Goal: Information Seeking & Learning: Learn about a topic

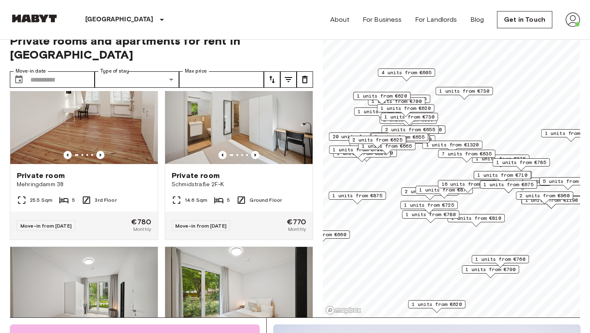
scroll to position [3449, 0]
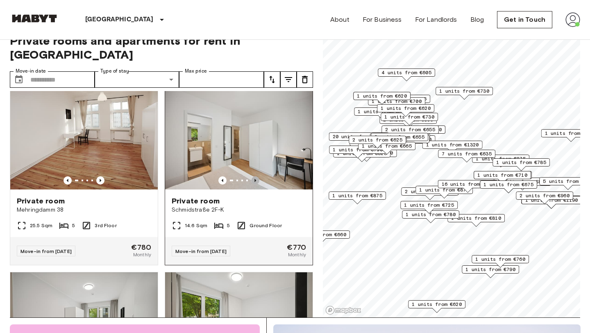
click at [257, 176] on icon "Previous image" at bounding box center [255, 180] width 8 height 8
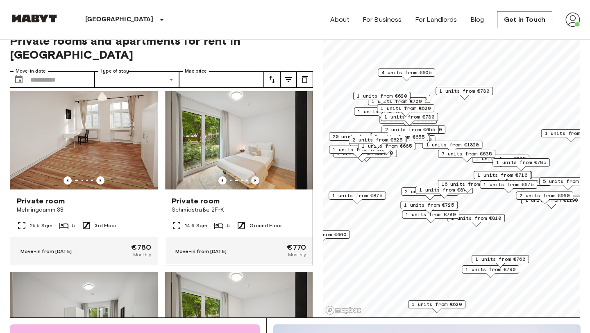
click at [257, 176] on icon "Previous image" at bounding box center [255, 180] width 8 height 8
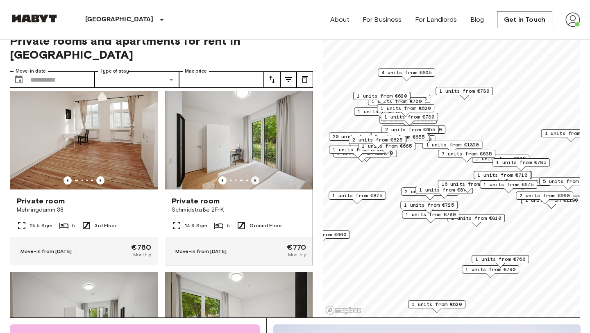
click at [257, 176] on icon "Previous image" at bounding box center [255, 180] width 8 height 8
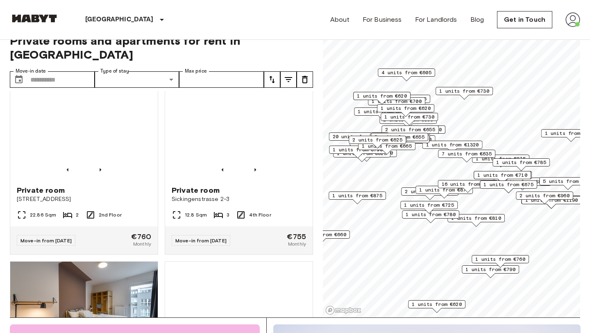
scroll to position [4187, 0]
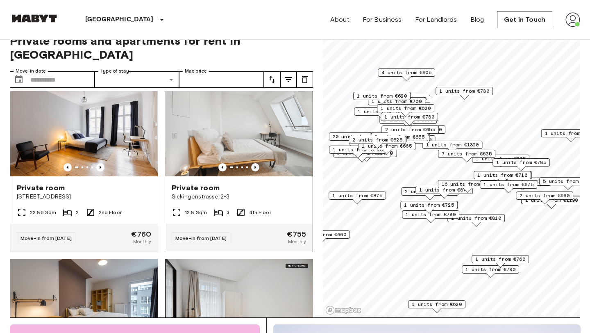
click at [255, 163] on icon "Previous image" at bounding box center [255, 167] width 8 height 8
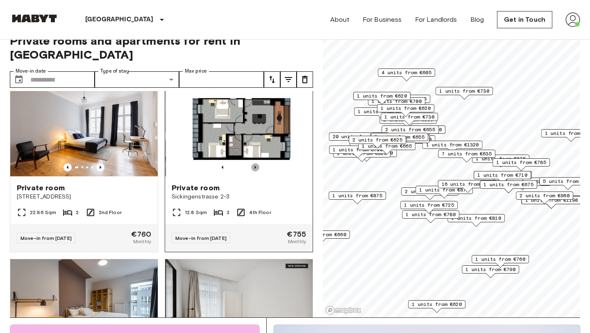
click at [255, 163] on icon "Previous image" at bounding box center [255, 167] width 8 height 8
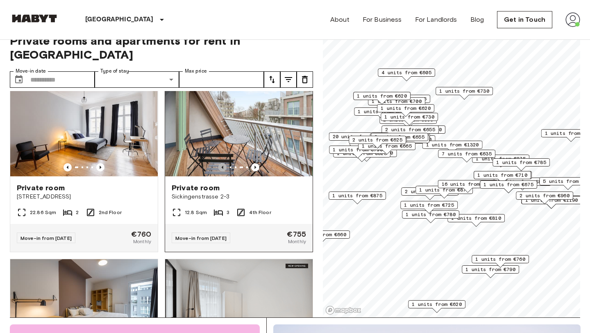
click at [219, 163] on icon "Previous image" at bounding box center [222, 167] width 8 height 8
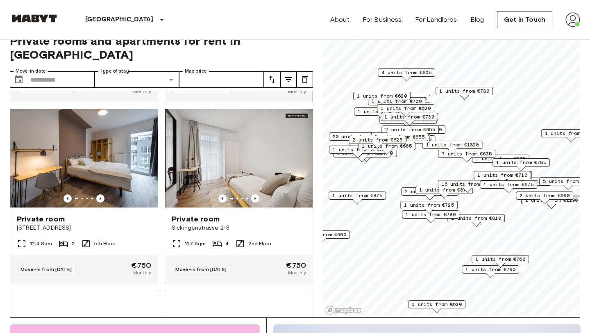
scroll to position [4338, 0]
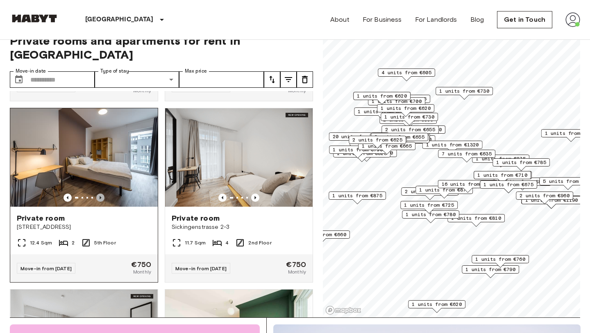
click at [100, 196] on icon "Previous image" at bounding box center [101, 197] width 2 height 3
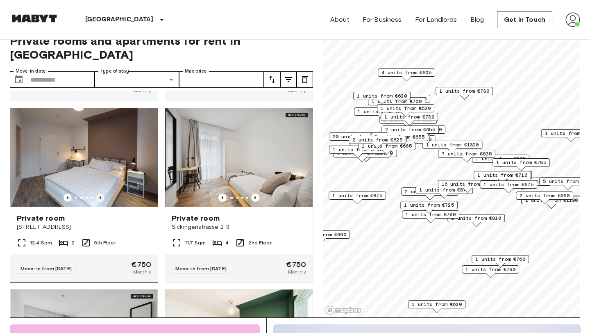
click at [100, 196] on icon "Previous image" at bounding box center [101, 197] width 2 height 3
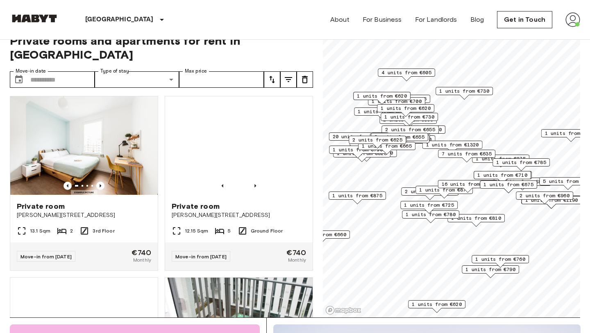
scroll to position [4711, 0]
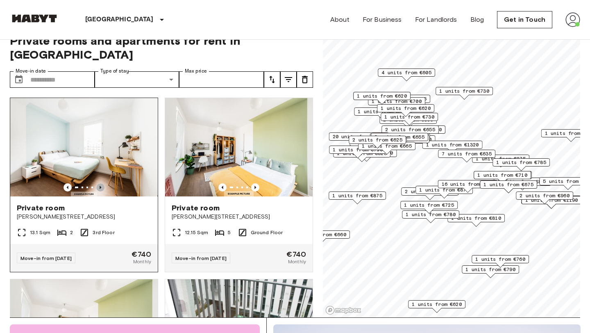
click at [101, 183] on icon "Previous image" at bounding box center [100, 187] width 8 height 8
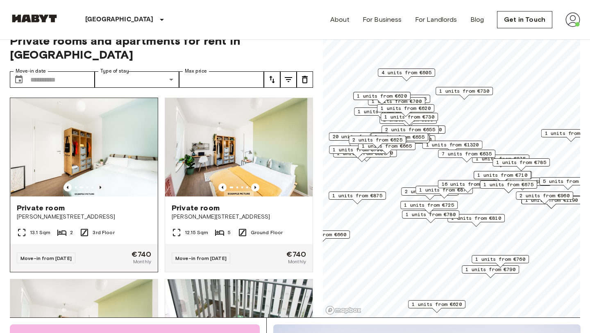
click at [101, 183] on icon "Previous image" at bounding box center [100, 187] width 8 height 8
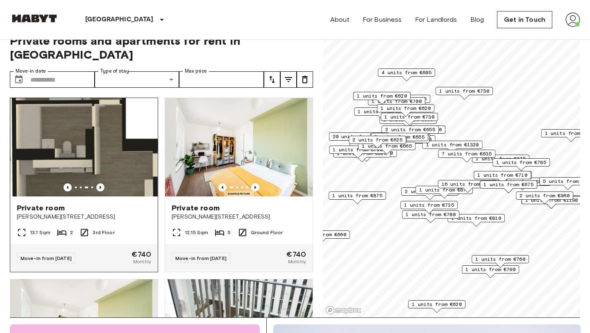
click at [101, 183] on icon "Previous image" at bounding box center [100, 187] width 8 height 8
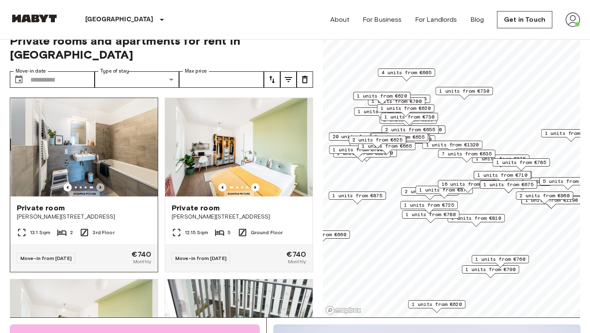
click at [101, 183] on icon "Previous image" at bounding box center [100, 187] width 8 height 8
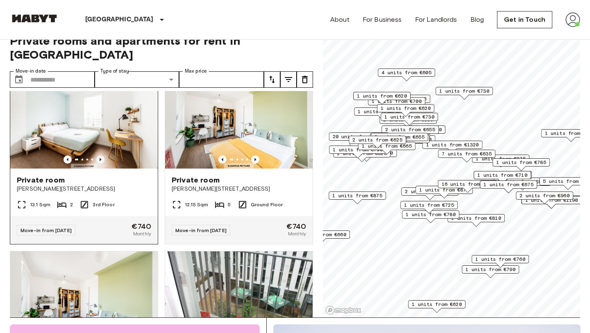
scroll to position [4731, 0]
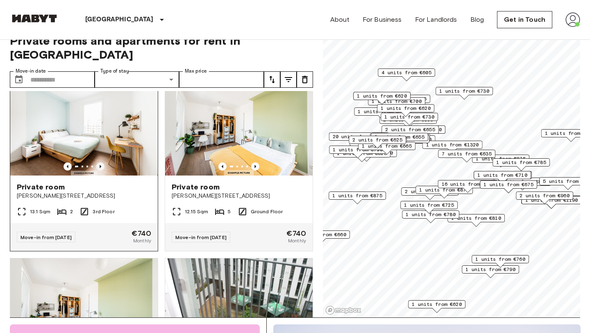
click at [101, 182] on div "Private room" at bounding box center [84, 187] width 134 height 10
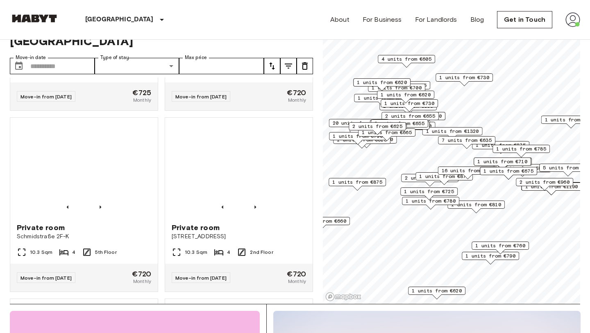
scroll to position [6309, 0]
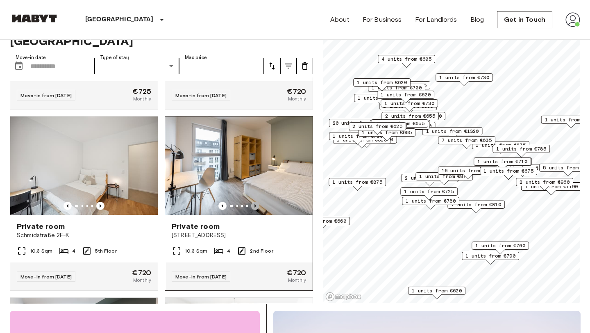
click at [256, 202] on icon "Previous image" at bounding box center [255, 206] width 8 height 8
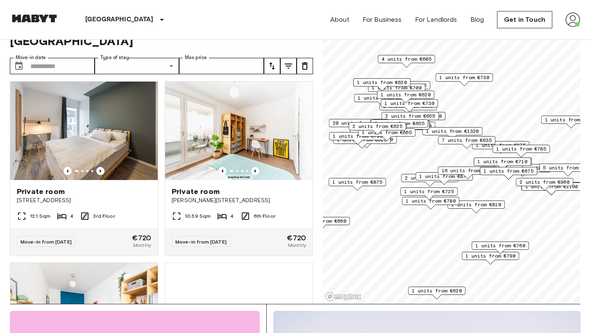
scroll to position [6526, 0]
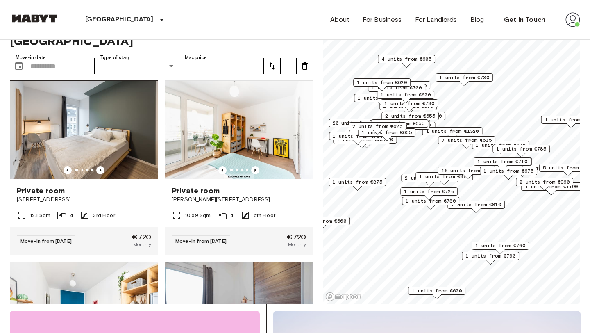
click at [146, 210] on div "12.1 Sqm 4 3rd Floor" at bounding box center [84, 218] width 148 height 16
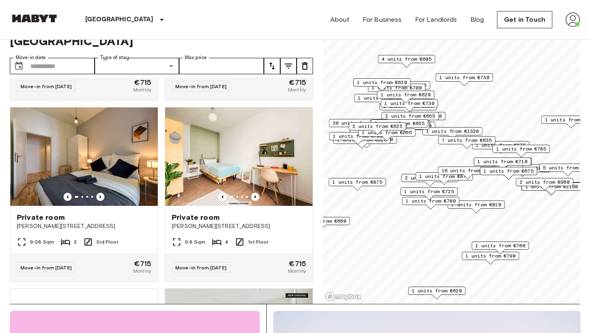
scroll to position [7587, 0]
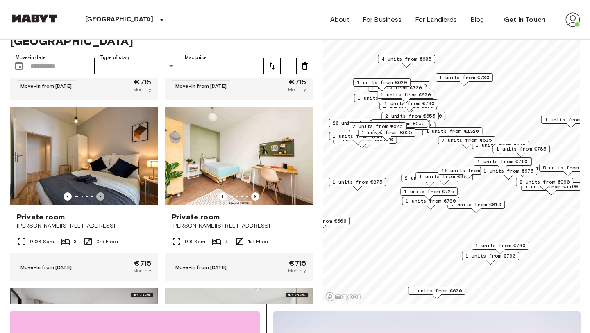
click at [101, 192] on icon "Previous image" at bounding box center [100, 196] width 8 height 8
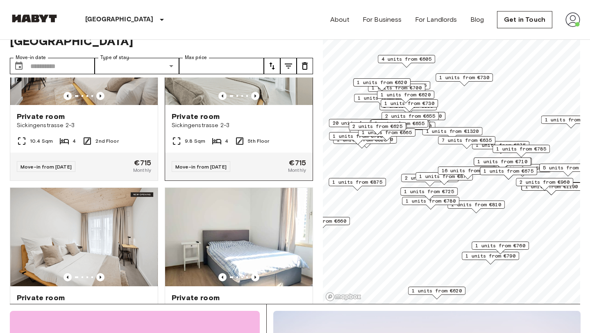
scroll to position [7867, 0]
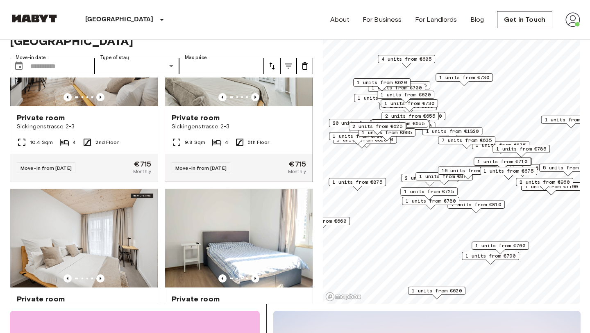
click at [268, 118] on div "Private room Sickingenstrasse 2-3" at bounding box center [239, 121] width 148 height 31
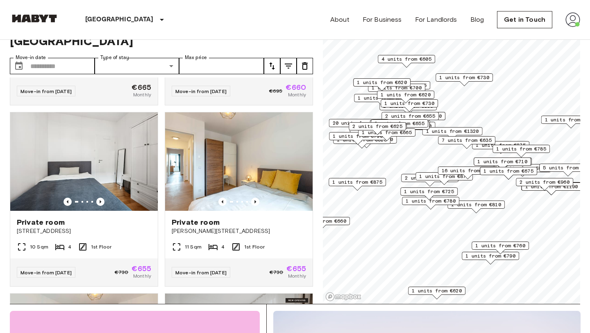
scroll to position [11754, 0]
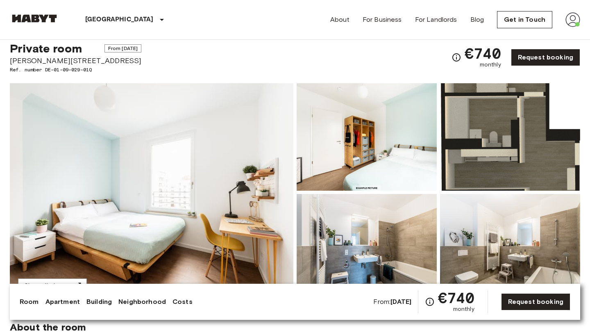
scroll to position [29, 0]
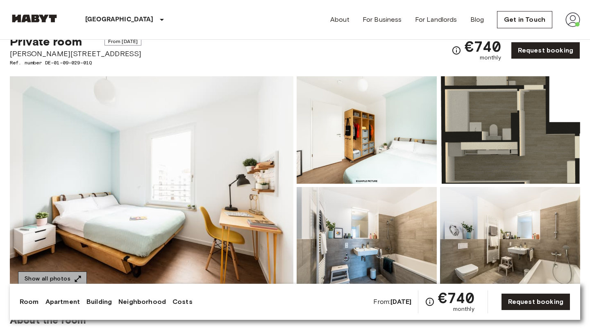
click at [51, 273] on button "Show all photos" at bounding box center [52, 278] width 69 height 15
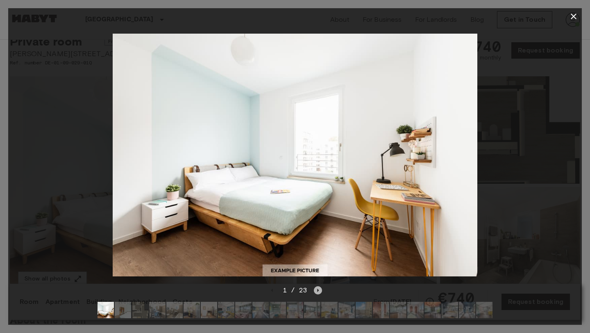
click at [318, 289] on icon "Next image" at bounding box center [318, 290] width 8 height 8
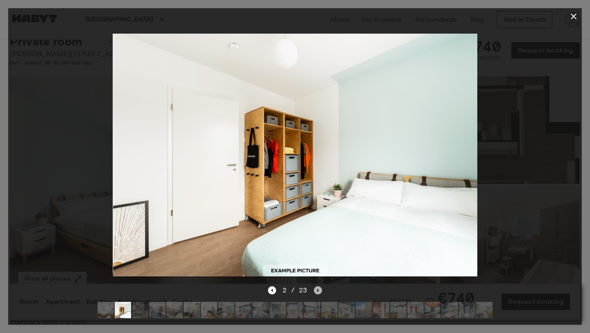
click at [318, 289] on icon "Next image" at bounding box center [318, 290] width 8 height 8
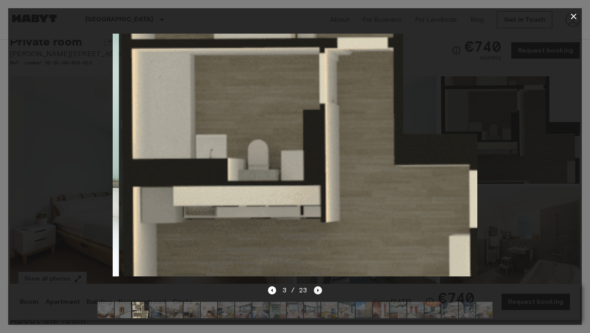
click at [318, 290] on icon "Next image" at bounding box center [318, 290] width 8 height 8
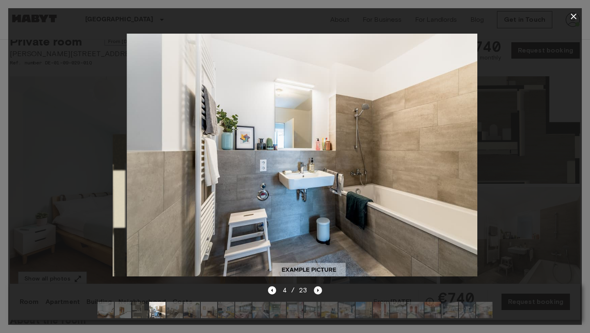
click at [318, 290] on icon "Next image" at bounding box center [318, 290] width 8 height 8
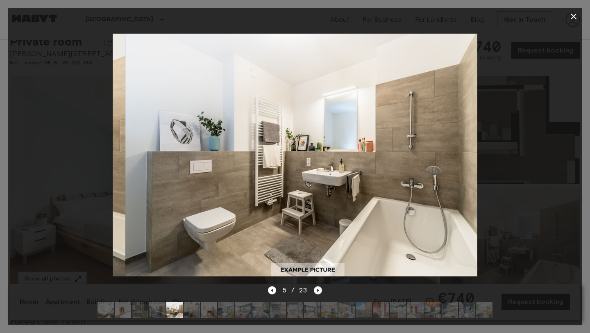
click at [318, 291] on icon "Next image" at bounding box center [318, 290] width 8 height 8
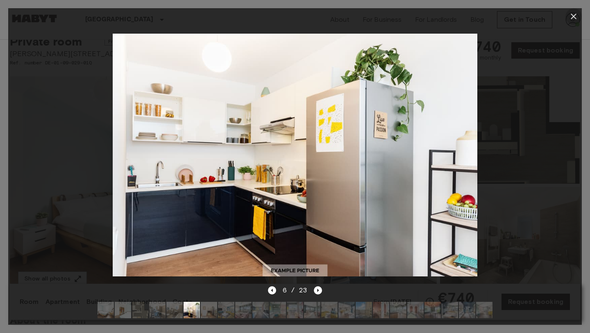
click at [573, 18] on icon "button" at bounding box center [574, 16] width 10 height 10
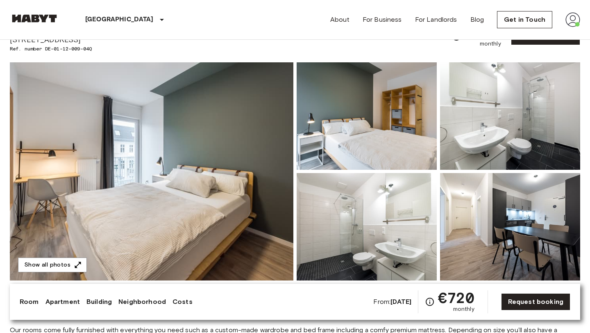
scroll to position [43, 0]
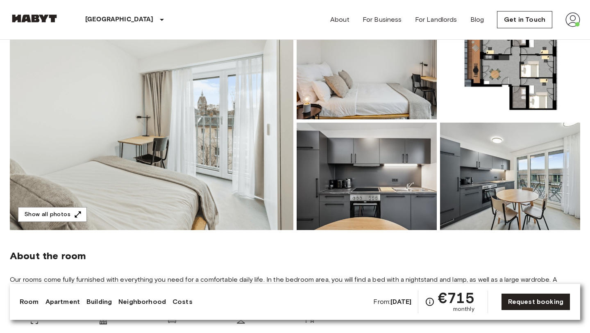
scroll to position [100, 0]
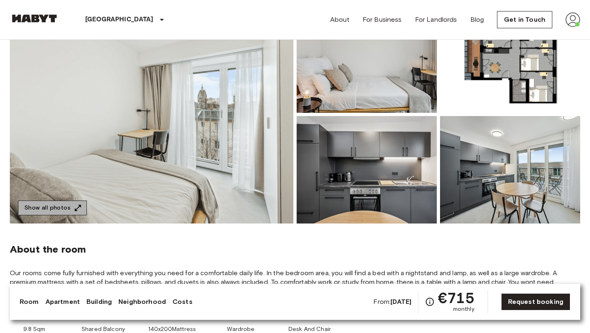
click at [71, 205] on button "Show all photos" at bounding box center [52, 207] width 69 height 15
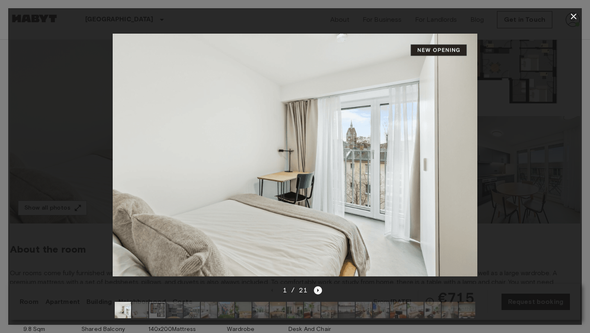
click at [316, 289] on icon "Next image" at bounding box center [318, 290] width 8 height 8
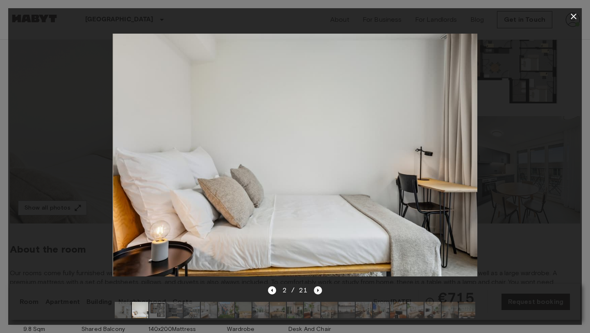
click at [316, 290] on icon "Next image" at bounding box center [318, 290] width 8 height 8
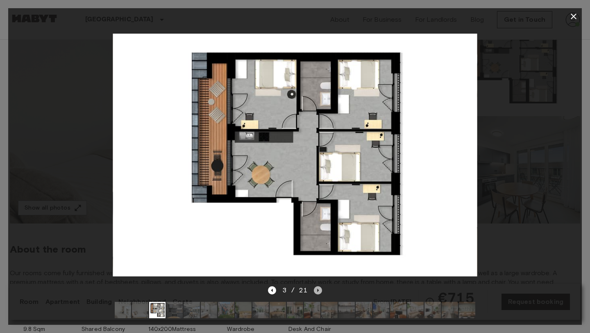
click at [316, 290] on icon "Next image" at bounding box center [318, 290] width 8 height 8
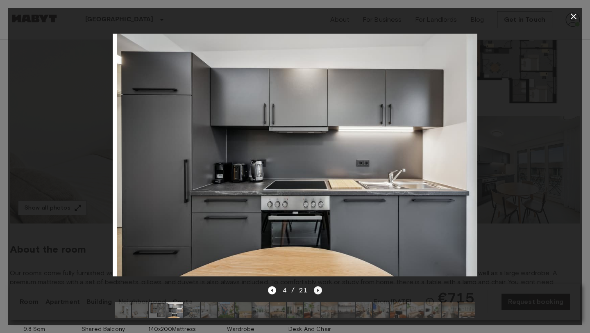
click at [316, 290] on icon "Next image" at bounding box center [318, 290] width 8 height 8
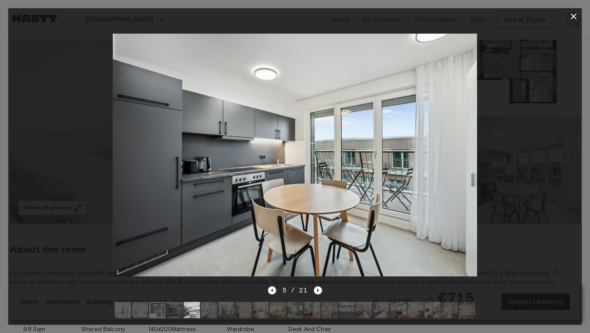
click at [575, 15] on icon "button" at bounding box center [574, 17] width 6 height 6
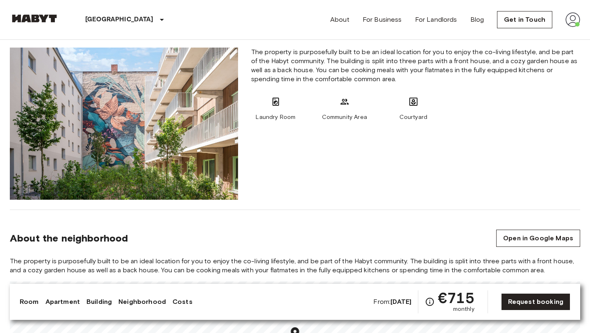
scroll to position [660, 0]
